Goal: Task Accomplishment & Management: Manage account settings

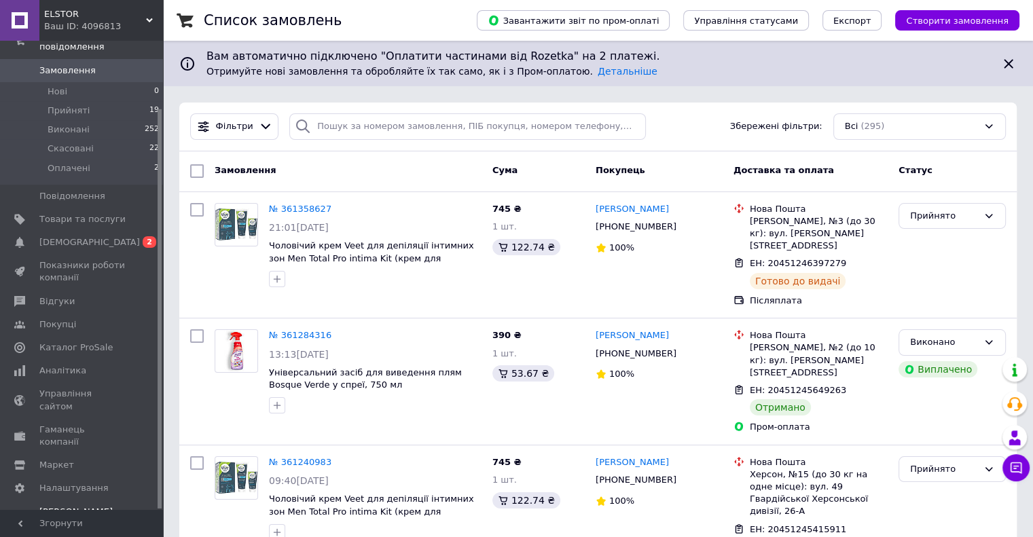
click at [86, 506] on span "[PERSON_NAME] та рахунки Prom мікс 1 000 (13 місяців)" at bounding box center [82, 531] width 86 height 50
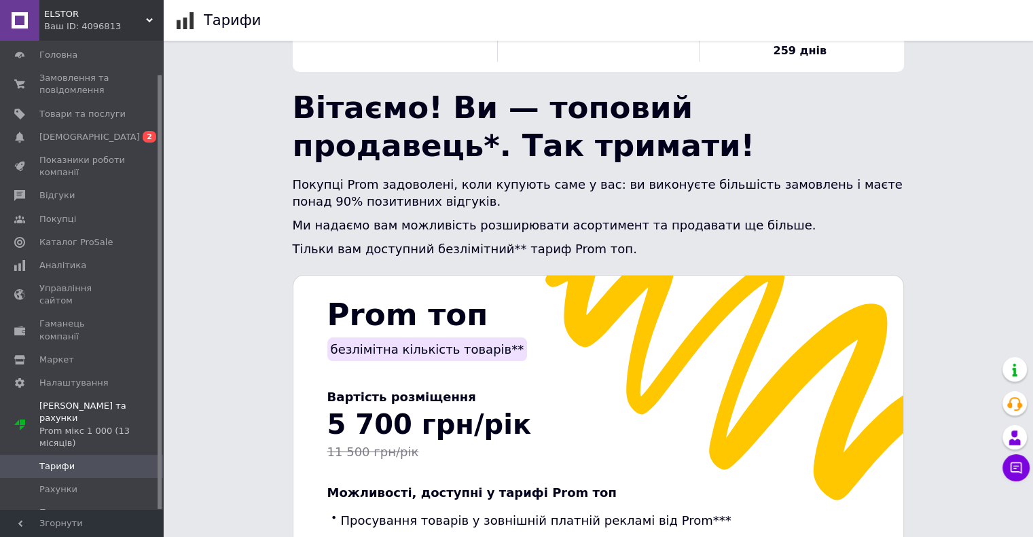
scroll to position [204, 0]
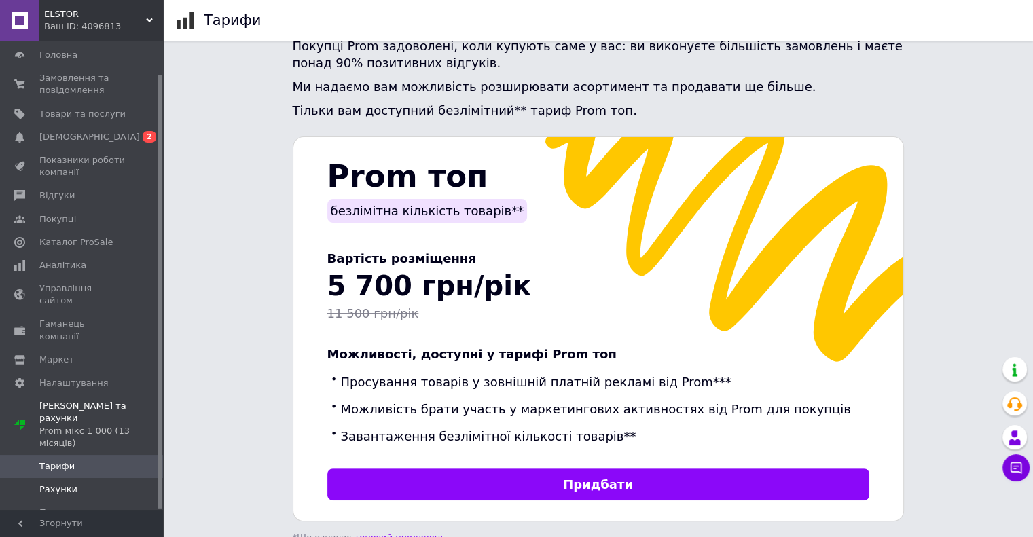
click at [82, 484] on span "Рахунки" at bounding box center [82, 490] width 86 height 12
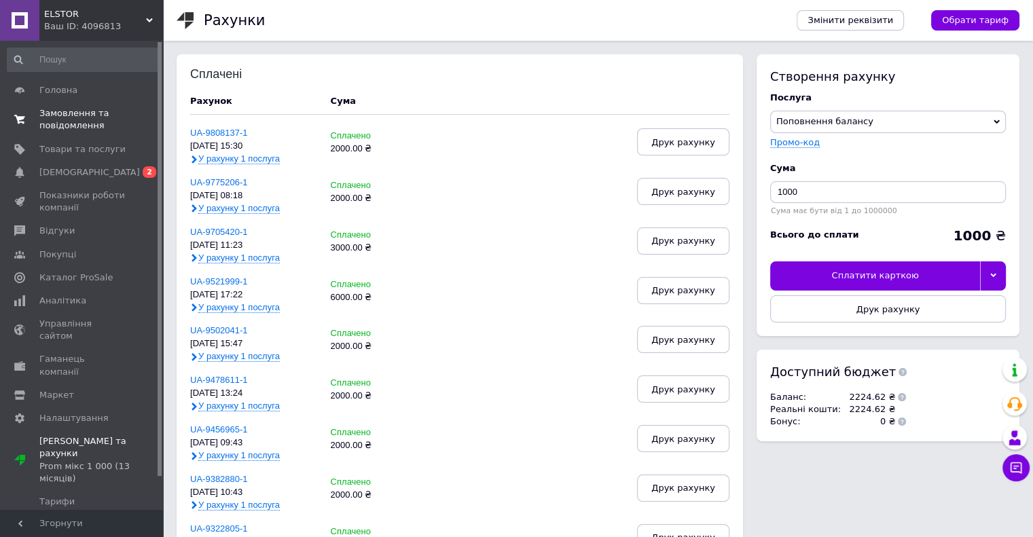
click at [71, 113] on span "Замовлення та повідомлення" at bounding box center [82, 119] width 86 height 24
